Goal: Find specific page/section: Find specific page/section

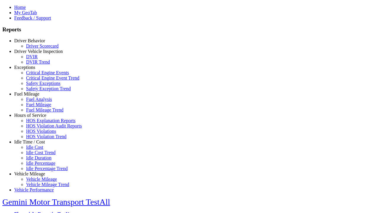
click at [34, 43] on link "Driver Behavior" at bounding box center [29, 40] width 31 height 5
click at [38, 49] on link "Driver Scorecard" at bounding box center [42, 46] width 33 height 5
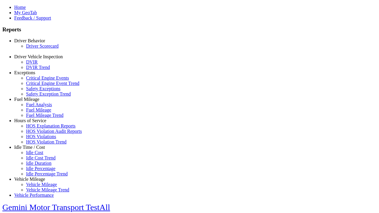
scroll to position [124, 0]
